Goal: Task Accomplishment & Management: Use online tool/utility

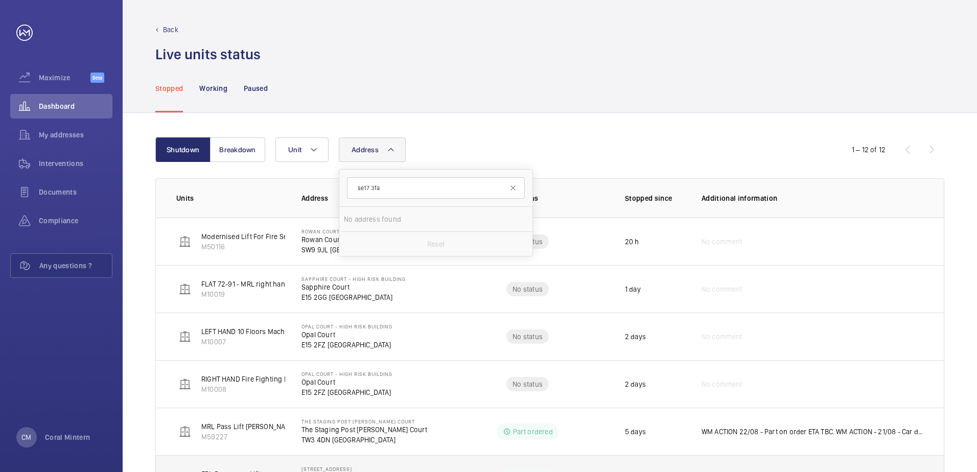
type input "se17 3fa"
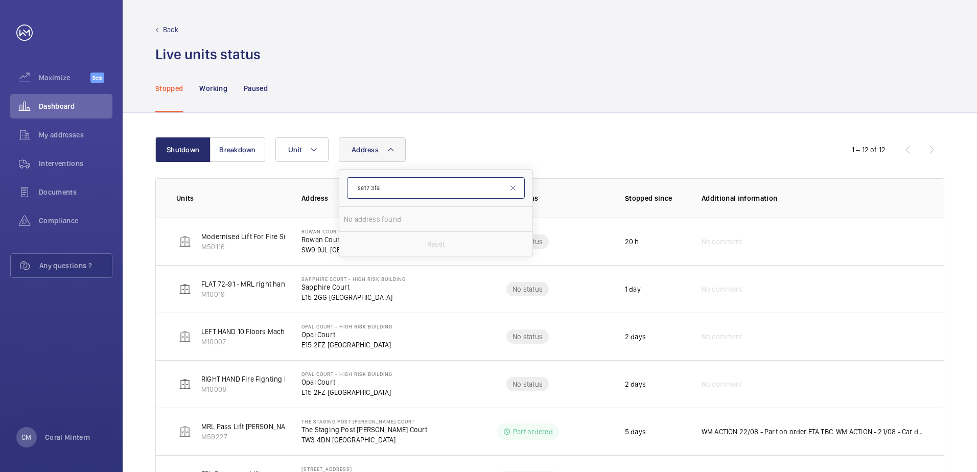
drag, startPoint x: 404, startPoint y: 197, endPoint x: 358, endPoint y: 197, distance: 46.5
click at [358, 197] on input "se17 3fa" at bounding box center [436, 187] width 178 height 21
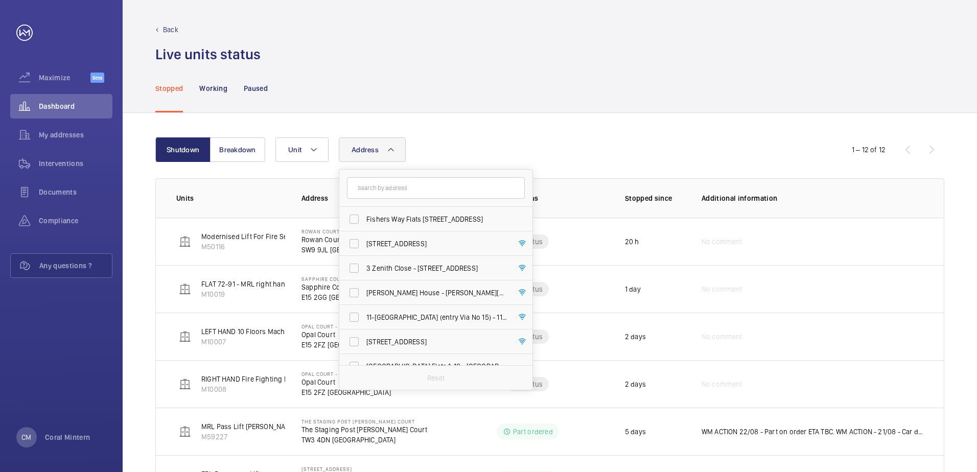
click at [441, 100] on div "Stopped Working Paused" at bounding box center [549, 88] width 789 height 49
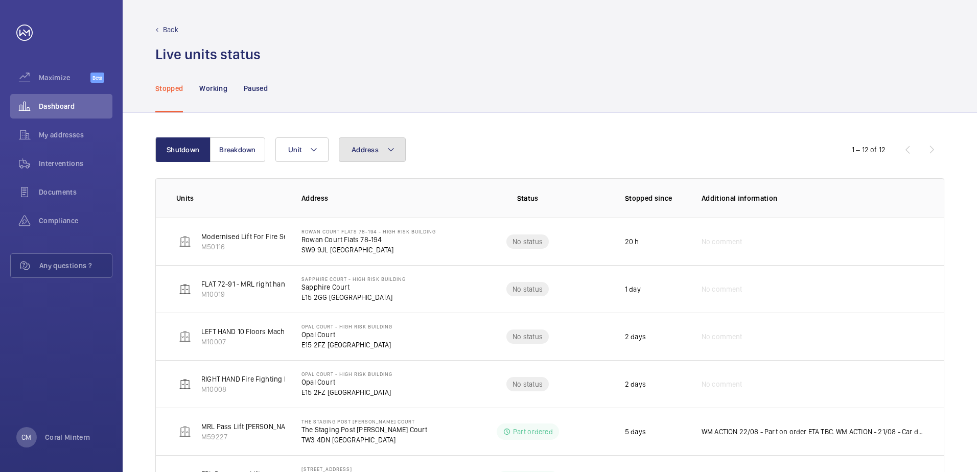
click at [383, 142] on button "Address" at bounding box center [372, 149] width 67 height 25
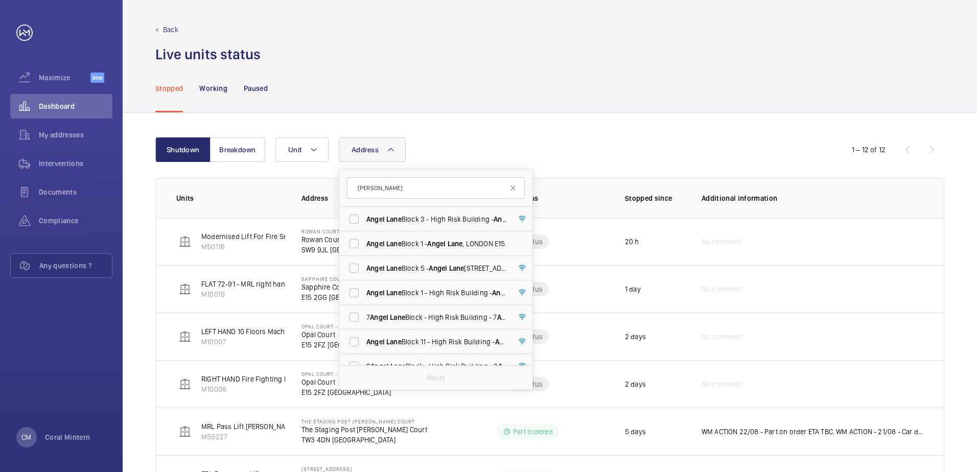
type input "[PERSON_NAME]"
click at [452, 227] on label "[PERSON_NAME][STREET_ADDRESS][PERSON_NAME]" at bounding box center [428, 219] width 178 height 25
click at [364, 227] on input "[PERSON_NAME][STREET_ADDRESS][PERSON_NAME]" at bounding box center [354, 219] width 20 height 20
checkbox input "true"
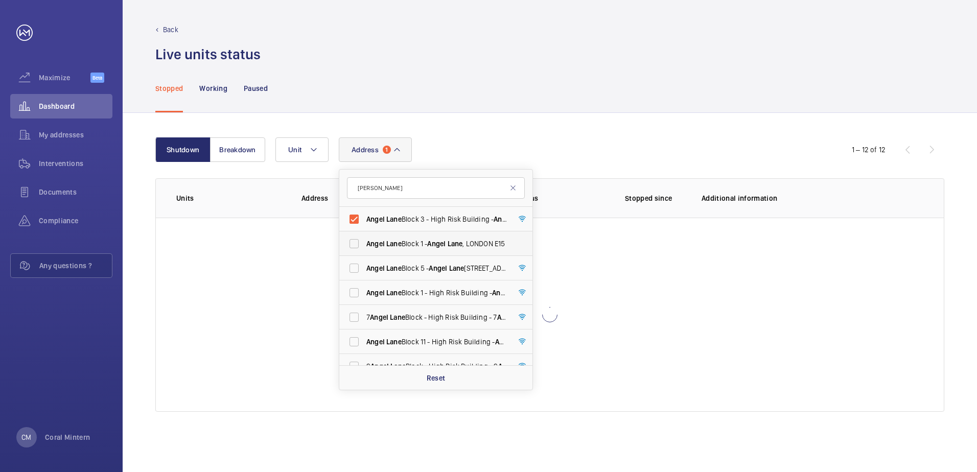
click at [452, 235] on label "[PERSON_NAME][GEOGRAPHIC_DATA] [STREET_ADDRESS][PERSON_NAME]" at bounding box center [428, 243] width 178 height 25
click at [364, 235] on input "[PERSON_NAME][GEOGRAPHIC_DATA] [STREET_ADDRESS][PERSON_NAME]" at bounding box center [354, 244] width 20 height 20
checkbox input "true"
click at [452, 264] on span "[PERSON_NAME][STREET_ADDRESS][PERSON_NAME]" at bounding box center [436, 268] width 141 height 10
click at [364, 264] on input "[PERSON_NAME][STREET_ADDRESS][PERSON_NAME]" at bounding box center [354, 268] width 20 height 20
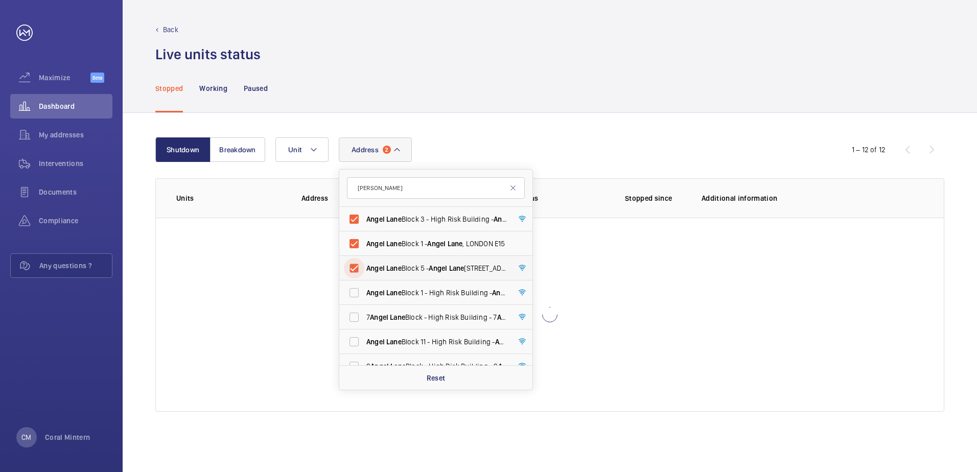
checkbox input "true"
click at [456, 295] on span "[PERSON_NAME][STREET_ADDRESS][PERSON_NAME]" at bounding box center [436, 293] width 141 height 10
click at [364, 295] on input "[PERSON_NAME][STREET_ADDRESS][PERSON_NAME]" at bounding box center [354, 293] width 20 height 20
checkbox input "true"
click at [456, 311] on label "[STREET_ADDRESS][PERSON_NAME][PERSON_NAME]" at bounding box center [428, 317] width 178 height 25
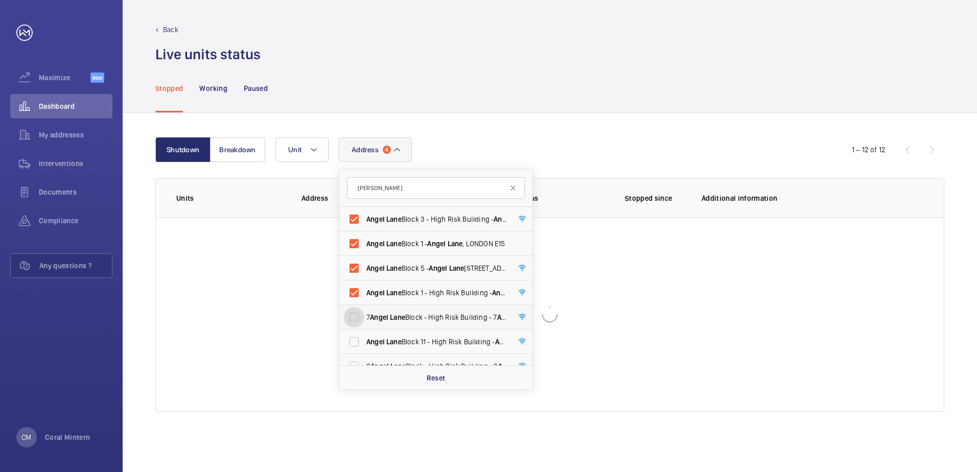
click at [364, 311] on input "[STREET_ADDRESS][PERSON_NAME][PERSON_NAME]" at bounding box center [354, 317] width 20 height 20
checkbox input "true"
click at [457, 333] on label "[PERSON_NAME][STREET_ADDRESS][PERSON_NAME]" at bounding box center [428, 342] width 178 height 25
click at [364, 333] on input "[PERSON_NAME][STREET_ADDRESS][PERSON_NAME]" at bounding box center [354, 342] width 20 height 20
checkbox input "true"
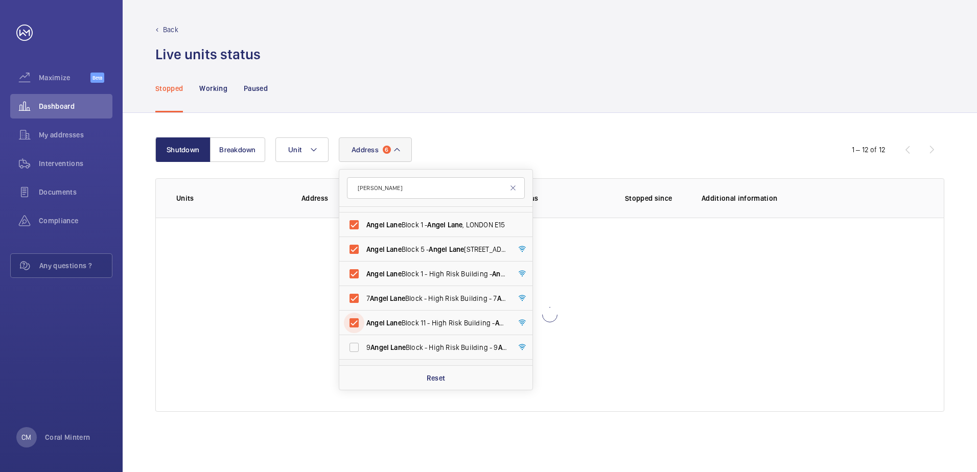
scroll to position [46, 0]
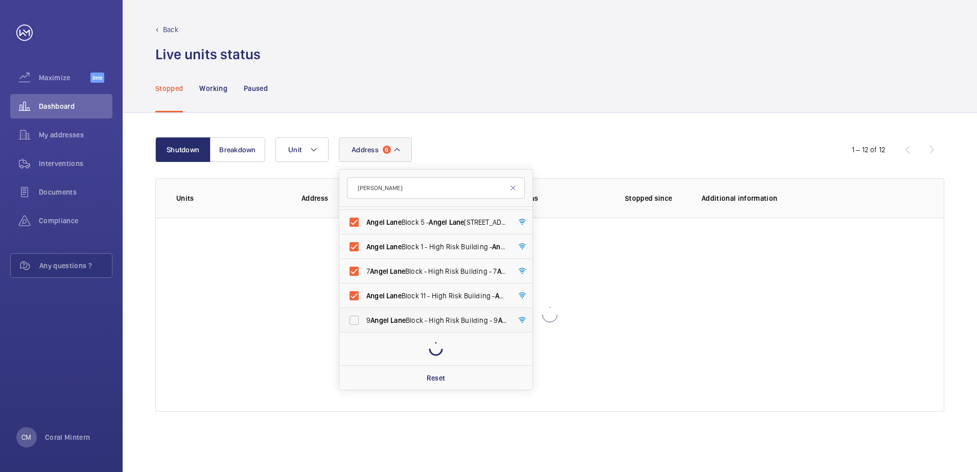
click at [454, 327] on label "[STREET_ADDRESS][PERSON_NAME][PERSON_NAME]" at bounding box center [428, 320] width 178 height 25
click at [364, 327] on input "[STREET_ADDRESS][PERSON_NAME][PERSON_NAME]" at bounding box center [354, 320] width 20 height 20
checkbox input "true"
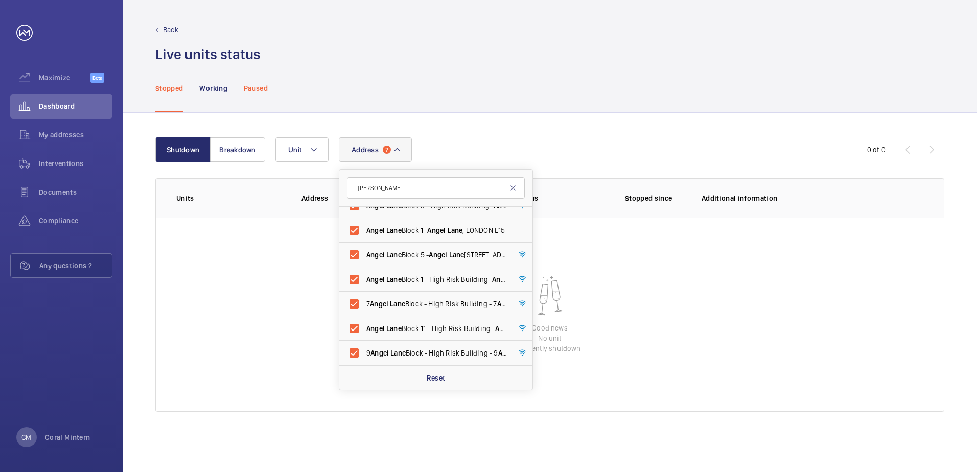
click at [250, 83] on p "Paused" at bounding box center [256, 88] width 24 height 10
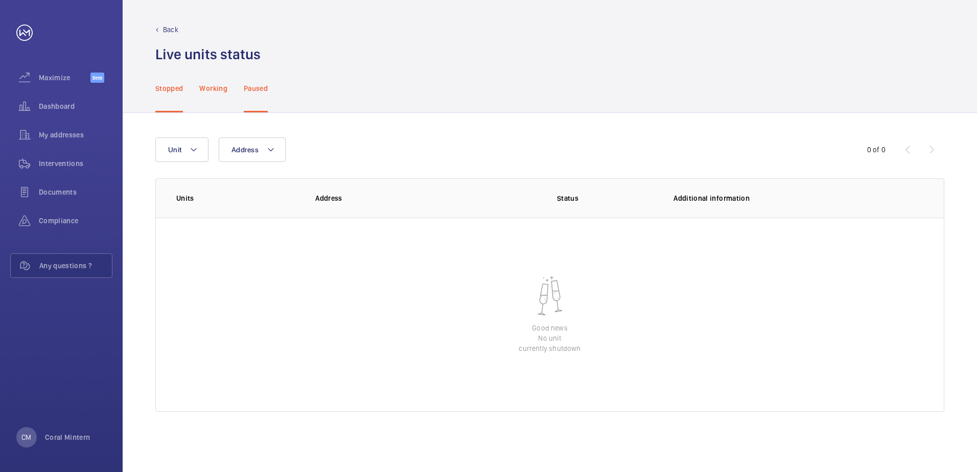
click at [213, 88] on p "Working" at bounding box center [213, 88] width 28 height 10
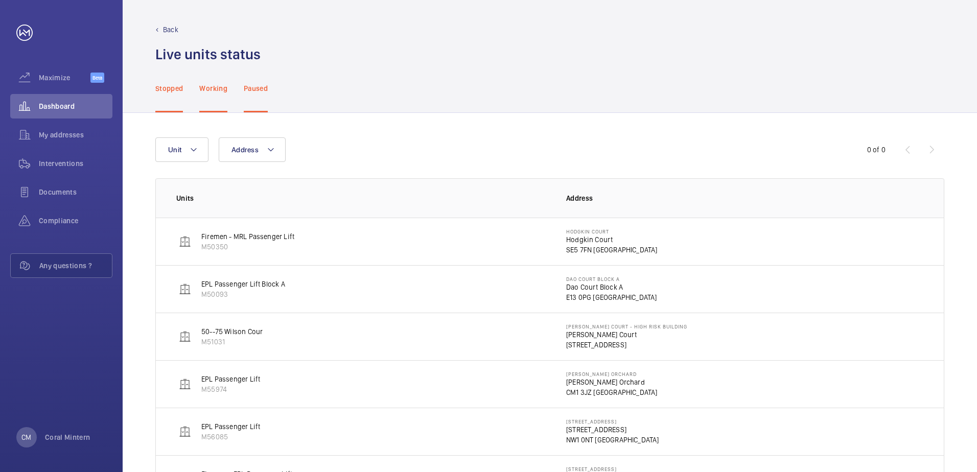
click at [181, 93] on p "Stopped" at bounding box center [169, 88] width 28 height 10
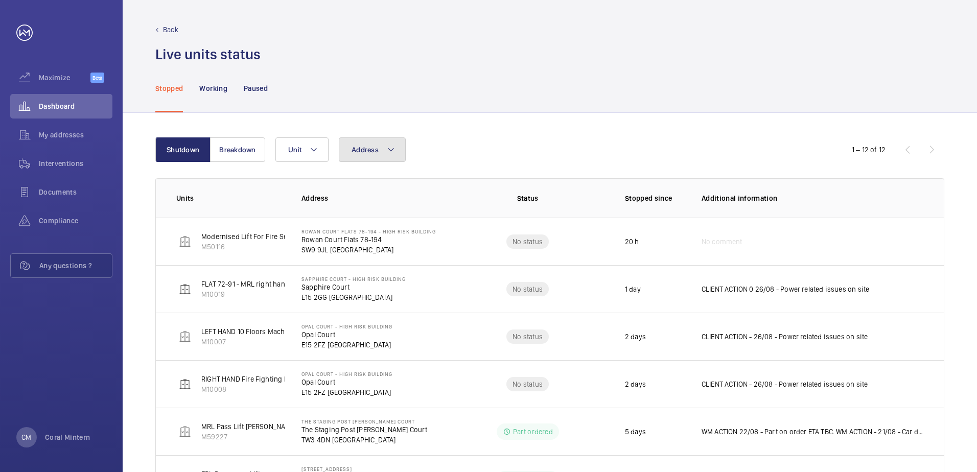
click at [349, 141] on button "Address" at bounding box center [372, 149] width 67 height 25
drag, startPoint x: 386, startPoint y: 185, endPoint x: 357, endPoint y: 182, distance: 28.8
click at [357, 182] on input "se17 3fa" at bounding box center [436, 187] width 178 height 21
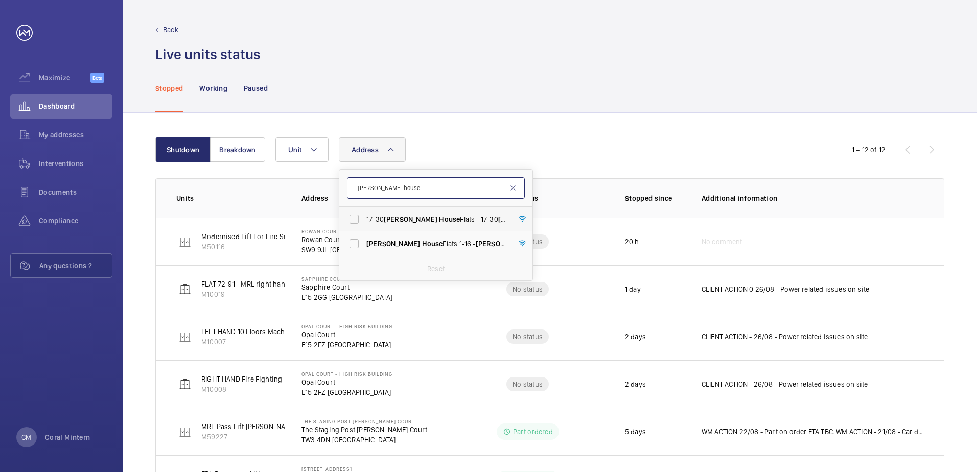
type input "[PERSON_NAME] house"
click at [448, 215] on span "17-30 [PERSON_NAME][GEOGRAPHIC_DATA] Flats - 17-[STREET_ADDRESS][PERSON_NAME]" at bounding box center [436, 219] width 141 height 10
click at [364, 215] on input "17-30 [PERSON_NAME][GEOGRAPHIC_DATA] Flats - 17-[STREET_ADDRESS][PERSON_NAME]" at bounding box center [354, 219] width 20 height 20
checkbox input "true"
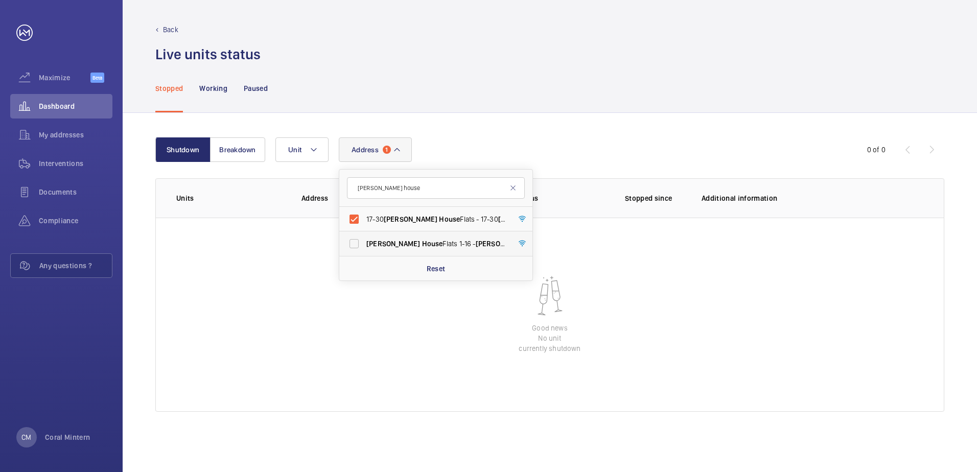
click at [448, 237] on label "[PERSON_NAME][GEOGRAPHIC_DATA] Flats 1-16 - [PERSON_NAME][GEOGRAPHIC_DATA]" at bounding box center [428, 243] width 178 height 25
click at [364, 237] on input "[PERSON_NAME][GEOGRAPHIC_DATA] Flats 1-16 - [PERSON_NAME][GEOGRAPHIC_DATA]" at bounding box center [354, 244] width 20 height 20
checkbox input "true"
click at [441, 257] on div "Reset" at bounding box center [435, 268] width 193 height 25
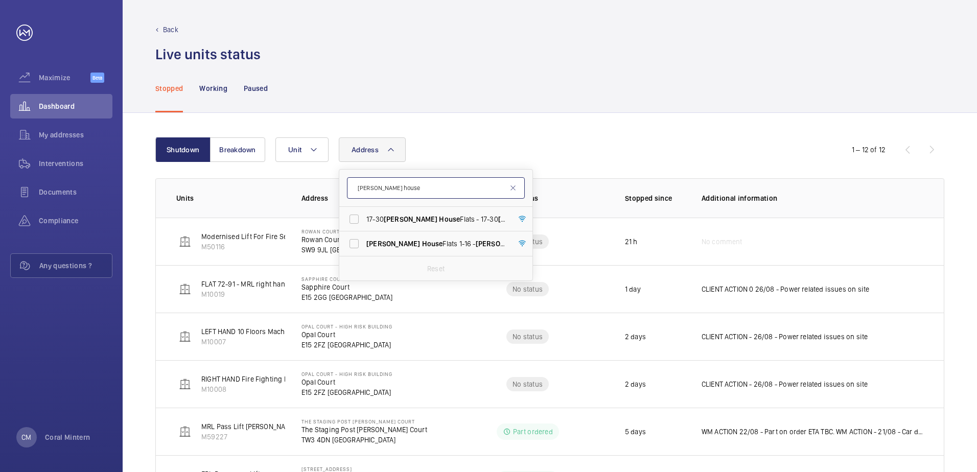
drag, startPoint x: 433, startPoint y: 191, endPoint x: 356, endPoint y: 185, distance: 76.8
click at [356, 185] on input "[PERSON_NAME] house" at bounding box center [436, 187] width 178 height 21
type input "warton house"
click at [430, 223] on span "[GEOGRAPHIC_DATA] - [STREET_ADDRESS]" at bounding box center [436, 219] width 141 height 10
click at [364, 223] on input "[GEOGRAPHIC_DATA] - [STREET_ADDRESS]" at bounding box center [354, 219] width 20 height 20
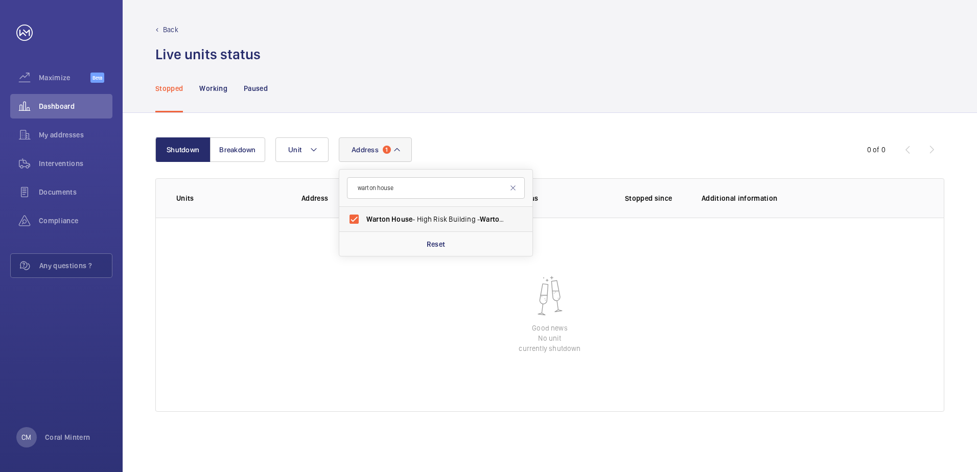
click at [451, 207] on label "[GEOGRAPHIC_DATA] - [STREET_ADDRESS]" at bounding box center [428, 219] width 178 height 25
click at [364, 209] on input "[GEOGRAPHIC_DATA] - [STREET_ADDRESS]" at bounding box center [354, 219] width 20 height 20
checkbox input "false"
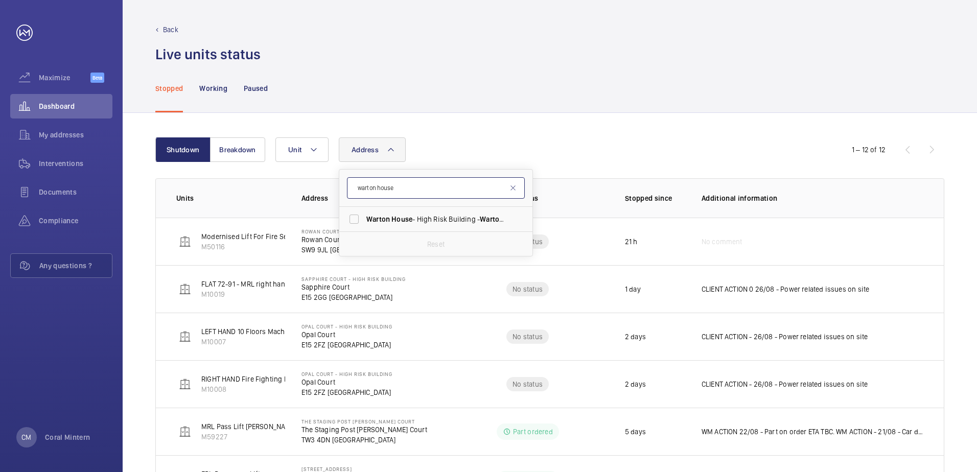
drag, startPoint x: 436, startPoint y: 187, endPoint x: 360, endPoint y: 184, distance: 76.7
click at [360, 184] on input "warton house" at bounding box center [436, 187] width 178 height 21
type input "phoenix"
click at [423, 212] on label "Phoenix Court Bin Lift - [STREET_ADDRESS]" at bounding box center [428, 219] width 178 height 25
click at [364, 212] on input "Phoenix Court Bin Lift - [STREET_ADDRESS]" at bounding box center [354, 219] width 20 height 20
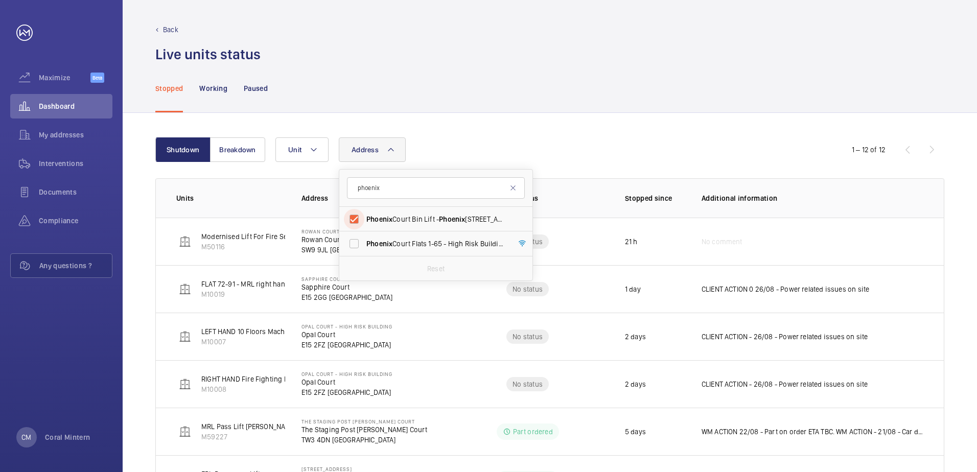
checkbox input "true"
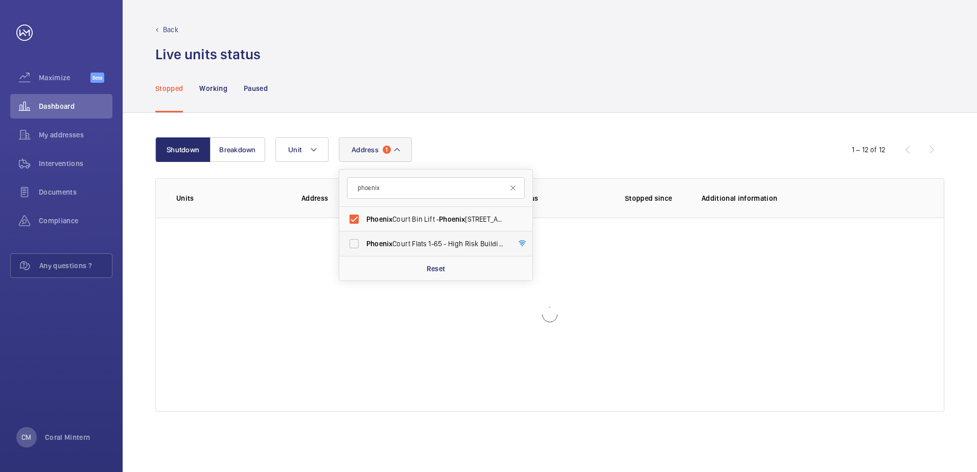
click at [430, 236] on label "[GEOGRAPHIC_DATA] Flats [STREET_ADDRESS]" at bounding box center [428, 243] width 178 height 25
click at [364, 236] on input "[GEOGRAPHIC_DATA] Flats [STREET_ADDRESS]" at bounding box center [354, 244] width 20 height 20
click at [378, 243] on span "Phoenix" at bounding box center [379, 244] width 26 height 8
click at [364, 243] on input "[GEOGRAPHIC_DATA] Flats [STREET_ADDRESS]" at bounding box center [354, 244] width 20 height 20
checkbox input "false"
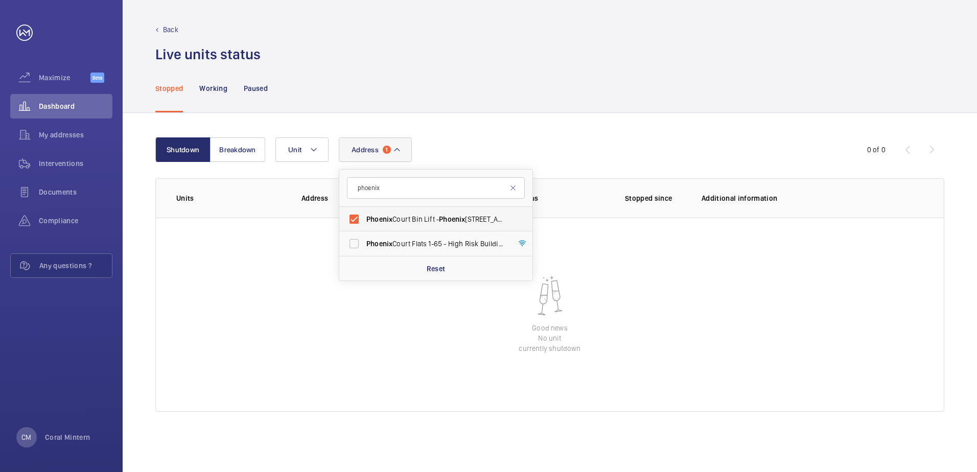
click at [388, 209] on label "Phoenix Court Bin Lift - [STREET_ADDRESS]" at bounding box center [428, 219] width 178 height 25
click at [364, 209] on input "Phoenix Court Bin Lift - [STREET_ADDRESS]" at bounding box center [354, 219] width 20 height 20
checkbox input "false"
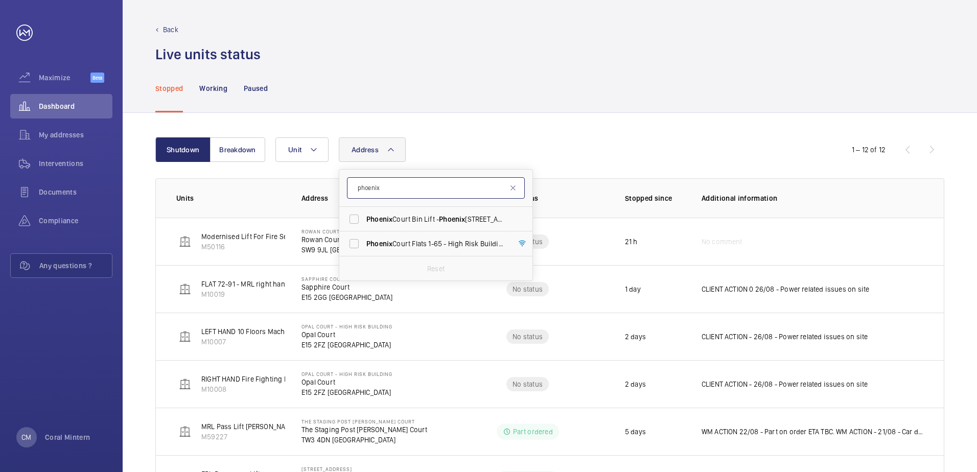
click at [398, 183] on input "phoenix" at bounding box center [436, 187] width 178 height 21
drag, startPoint x: 398, startPoint y: 183, endPoint x: 367, endPoint y: 183, distance: 30.7
click at [367, 183] on input "phoenix" at bounding box center [436, 187] width 178 height 21
type input "w3 6ld"
click at [415, 221] on span "Ammanford (Perfume Factory Estate) - [STREET_ADDRESS]" at bounding box center [436, 219] width 141 height 10
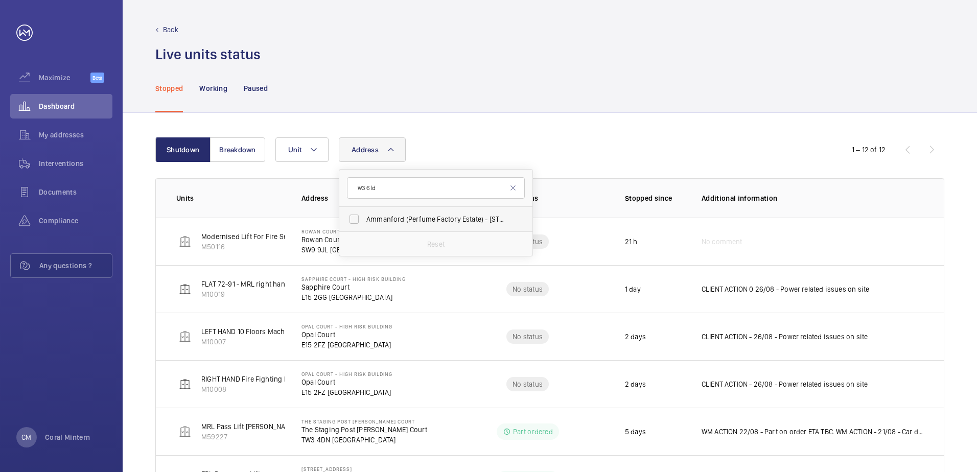
click at [364, 221] on input "Ammanford (Perfume Factory Estate) - [STREET_ADDRESS]" at bounding box center [354, 219] width 20 height 20
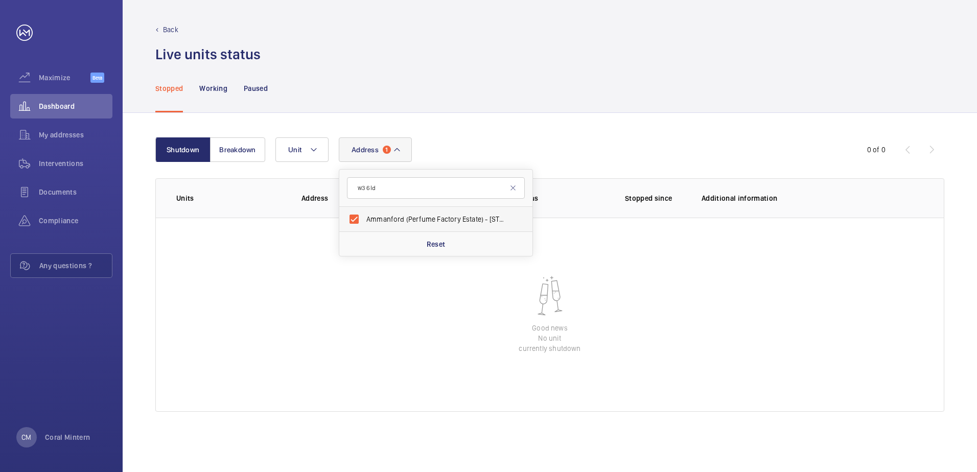
click at [449, 226] on label "Ammanford (Perfume Factory Estate) - [STREET_ADDRESS]" at bounding box center [428, 219] width 178 height 25
click at [364, 226] on input "Ammanford (Perfume Factory Estate) - [STREET_ADDRESS]" at bounding box center [354, 219] width 20 height 20
checkbox input "false"
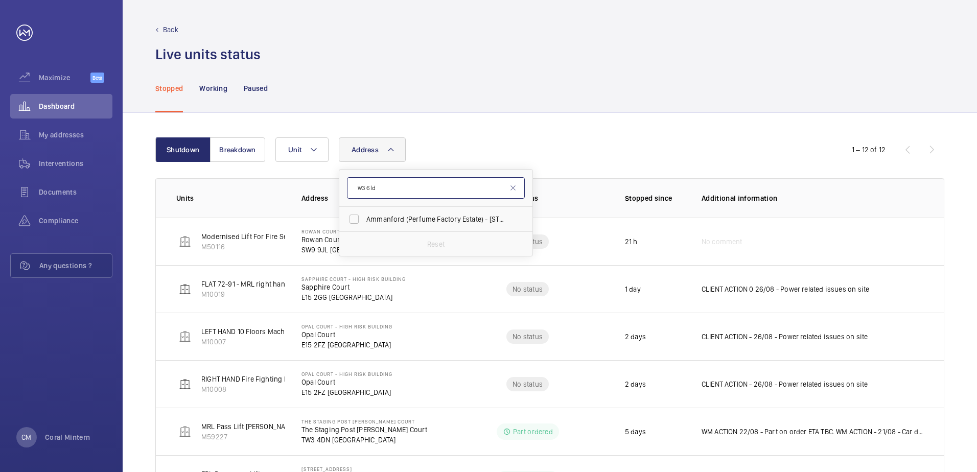
drag, startPoint x: 396, startPoint y: 190, endPoint x: 359, endPoint y: 185, distance: 37.1
click at [359, 185] on input "w3 6ld" at bounding box center [436, 187] width 178 height 21
type input "orpheus"
click at [458, 219] on span "Orpheus" at bounding box center [463, 219] width 27 height 8
click at [364, 219] on input "[STREET_ADDRESS]" at bounding box center [354, 219] width 20 height 20
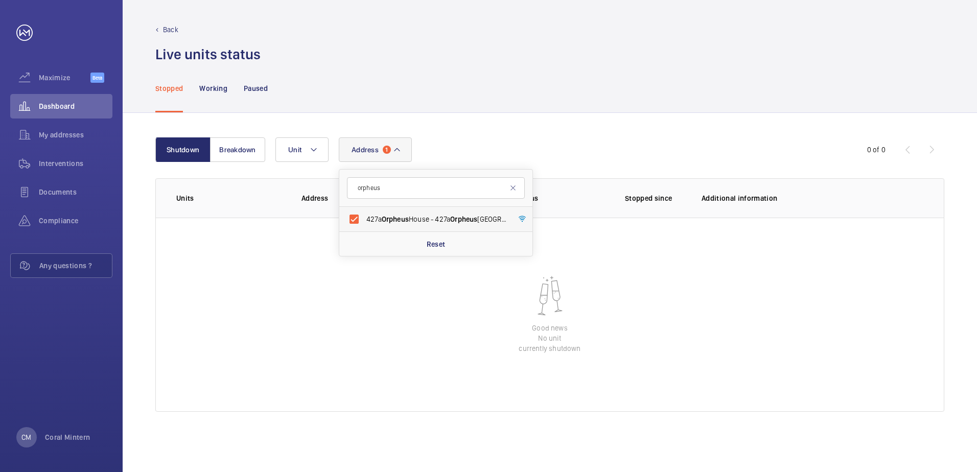
click at [427, 208] on label "[STREET_ADDRESS]" at bounding box center [428, 219] width 178 height 25
click at [364, 209] on input "[STREET_ADDRESS]" at bounding box center [354, 219] width 20 height 20
checkbox input "false"
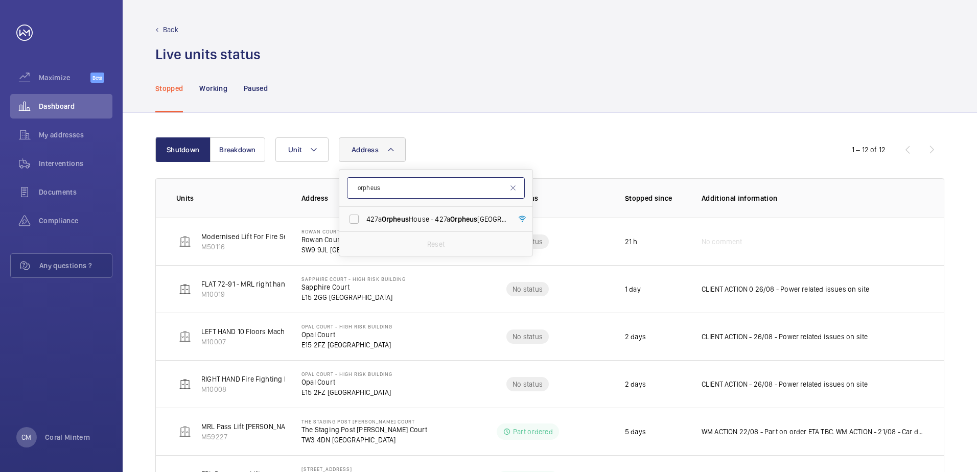
drag, startPoint x: 404, startPoint y: 192, endPoint x: 358, endPoint y: 179, distance: 48.4
click at [358, 179] on input "orpheus" at bounding box center [436, 187] width 178 height 21
type input "[PERSON_NAME]"
click at [378, 219] on span "[PERSON_NAME]" at bounding box center [393, 219] width 54 height 8
click at [364, 219] on input "[PERSON_NAME][STREET_ADDRESS][PERSON_NAME]" at bounding box center [354, 219] width 20 height 20
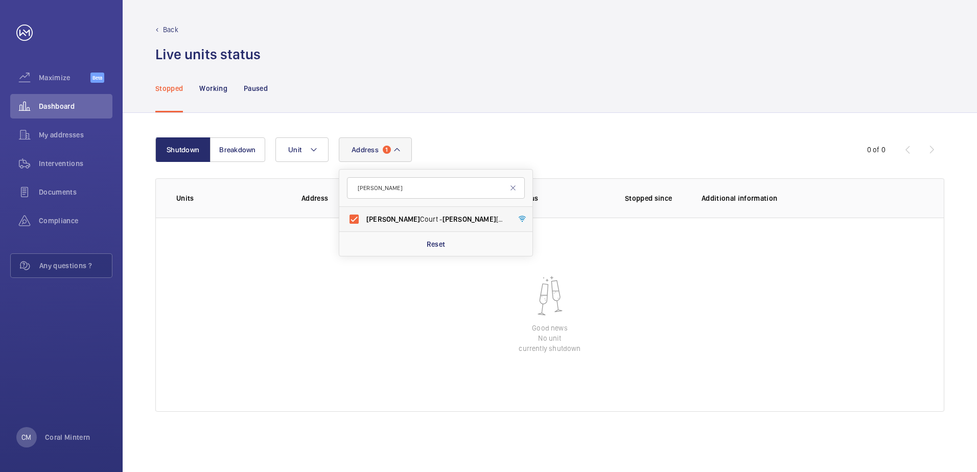
click at [447, 208] on label "[PERSON_NAME][STREET_ADDRESS][PERSON_NAME]" at bounding box center [428, 219] width 178 height 25
click at [364, 209] on input "[PERSON_NAME][STREET_ADDRESS][PERSON_NAME]" at bounding box center [354, 219] width 20 height 20
checkbox input "false"
